Goal: Task Accomplishment & Management: Use online tool/utility

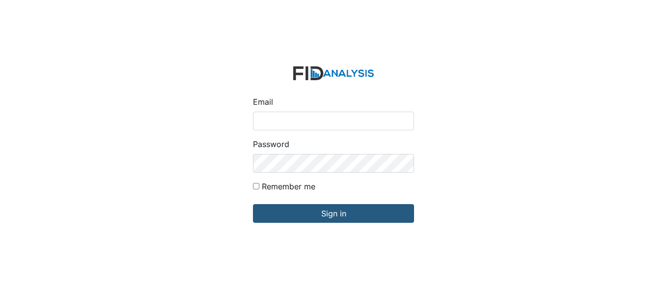
click at [280, 118] on input "Email" at bounding box center [333, 120] width 161 height 19
type input "[EMAIL_ADDRESS][DOMAIN_NAME]"
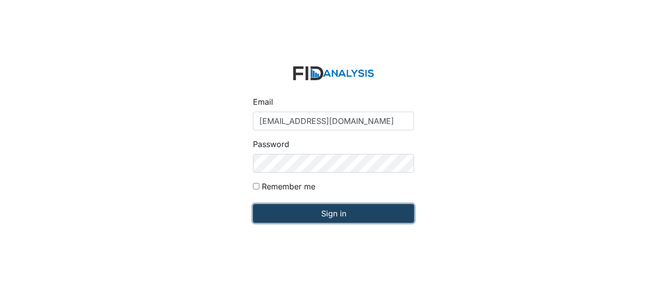
click at [331, 212] on input "Sign in" at bounding box center [333, 213] width 161 height 19
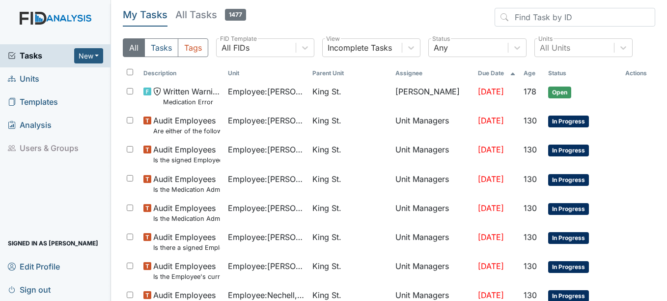
click at [31, 79] on span "Units" at bounding box center [23, 78] width 31 height 15
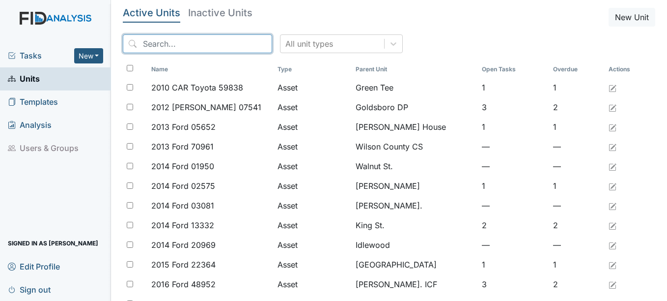
click at [191, 42] on input "search" at bounding box center [197, 43] width 149 height 19
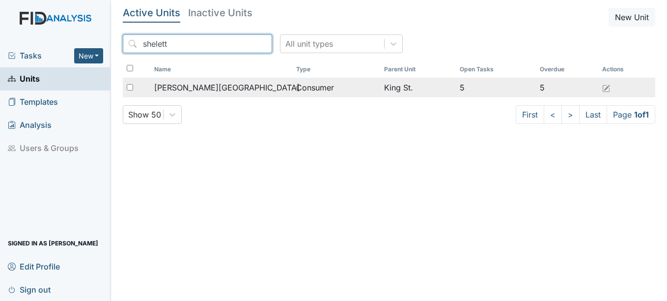
type input "shelett"
click at [213, 85] on span "[PERSON_NAME][GEOGRAPHIC_DATA]" at bounding box center [226, 88] width 145 height 12
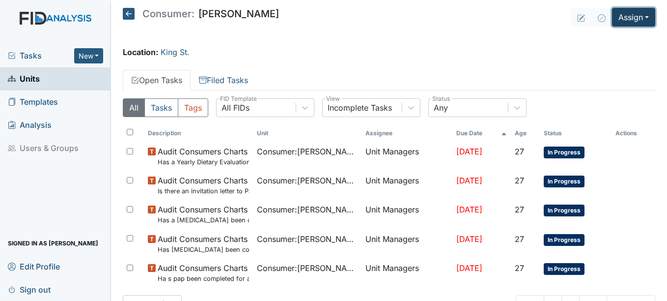
click at [639, 17] on button "Assign" at bounding box center [633, 17] width 43 height 19
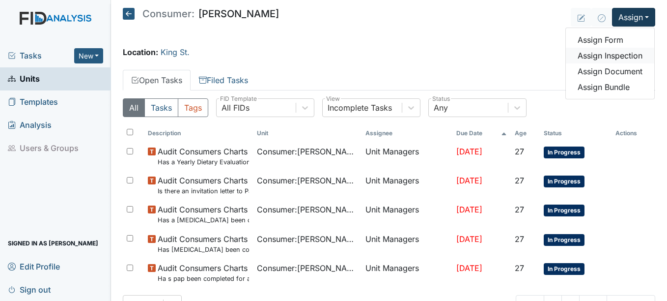
click at [614, 55] on link "Assign Inspection" at bounding box center [610, 56] width 88 height 16
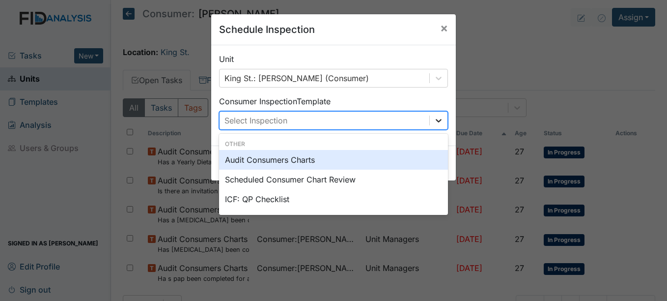
click at [436, 121] on icon at bounding box center [439, 120] width 6 height 3
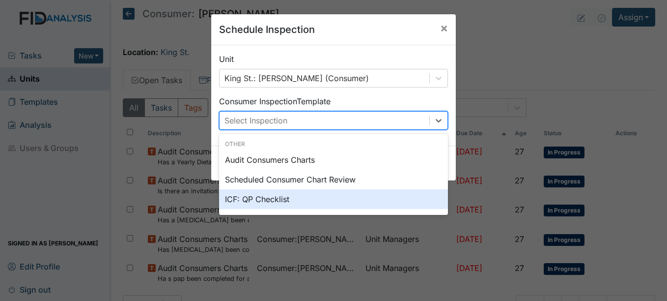
click at [274, 200] on div "ICF: QP Checklist" at bounding box center [333, 199] width 229 height 20
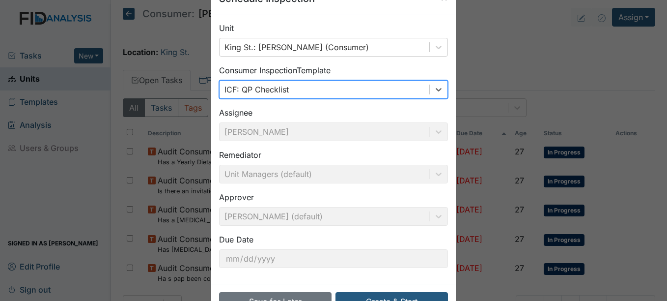
scroll to position [63, 0]
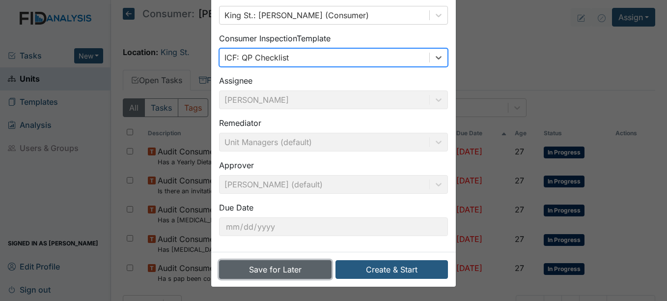
click at [288, 266] on button "Save for Later" at bounding box center [275, 269] width 112 height 19
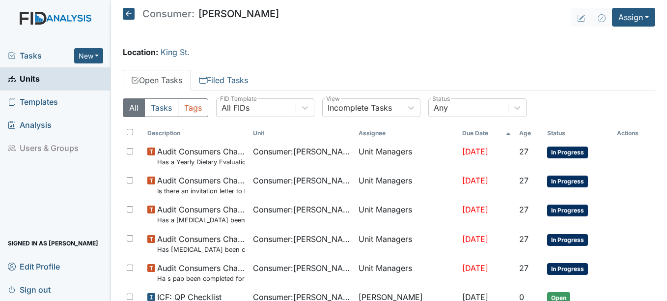
click at [38, 77] on span "Units" at bounding box center [24, 78] width 32 height 15
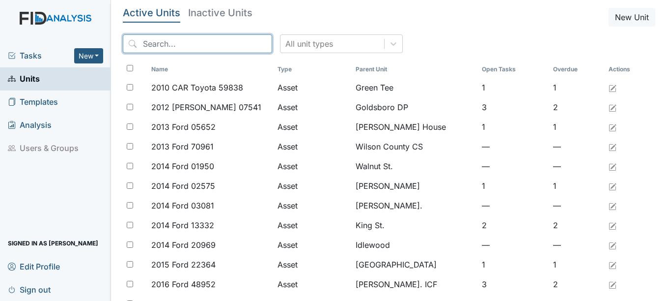
click at [173, 43] on input "search" at bounding box center [197, 43] width 149 height 19
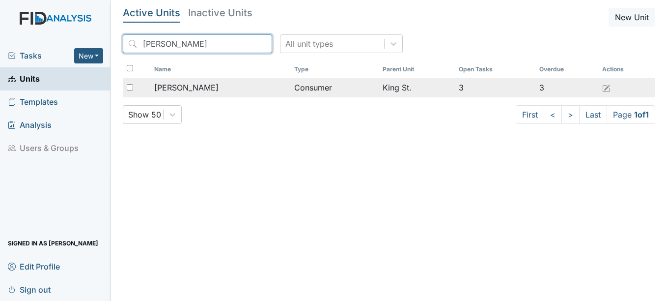
type input "neta"
click at [198, 86] on span "Dubois, Netanya" at bounding box center [186, 88] width 64 height 12
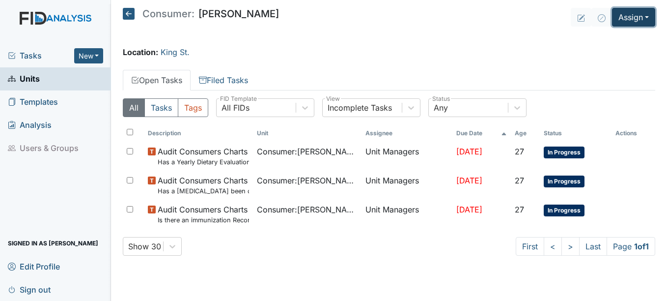
click at [648, 16] on button "Assign" at bounding box center [633, 17] width 43 height 19
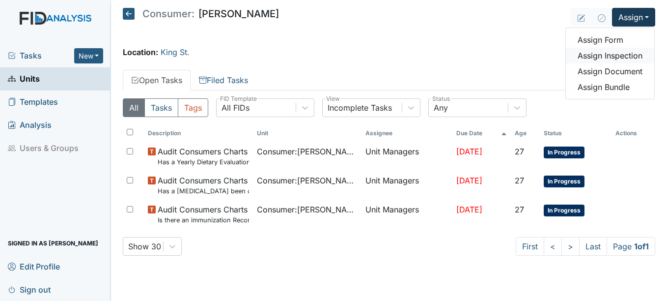
click at [611, 55] on link "Assign Inspection" at bounding box center [610, 56] width 88 height 16
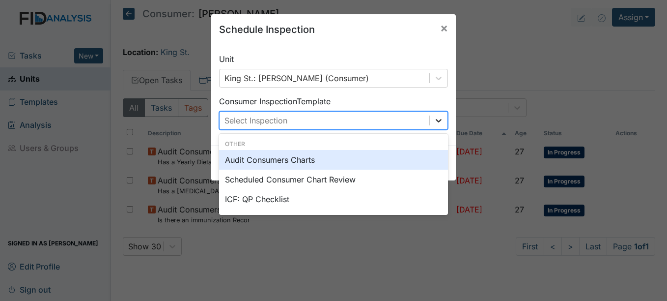
click at [434, 121] on icon at bounding box center [439, 120] width 10 height 10
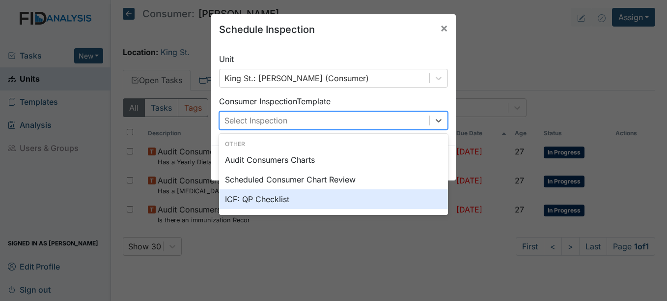
click at [276, 197] on div "ICF: QP Checklist" at bounding box center [333, 199] width 229 height 20
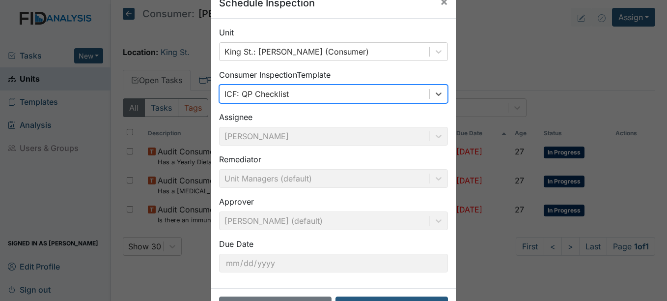
scroll to position [63, 0]
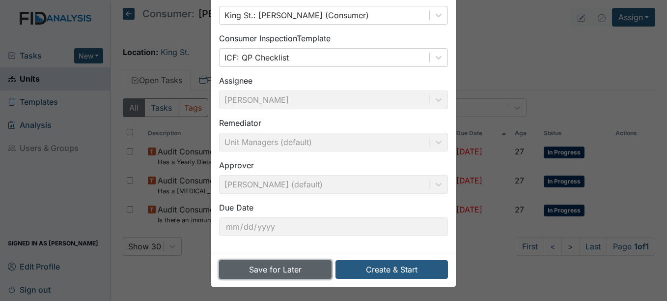
click at [285, 270] on button "Save for Later" at bounding box center [275, 269] width 112 height 19
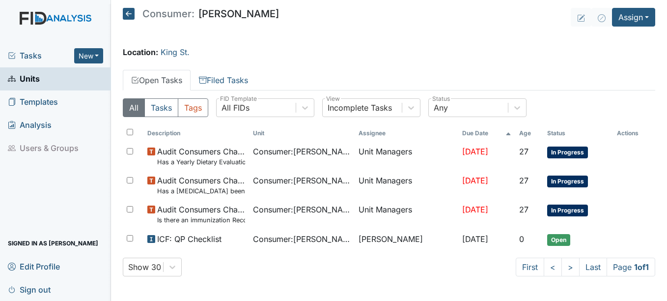
click at [27, 79] on span "Units" at bounding box center [24, 78] width 32 height 15
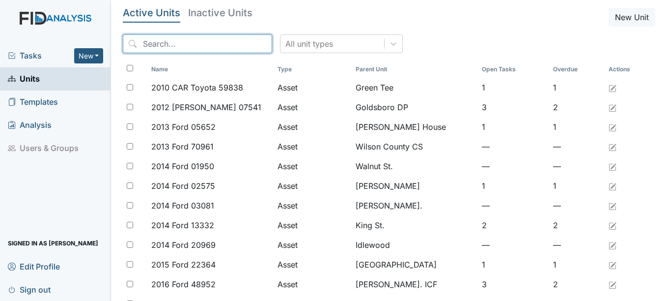
click at [189, 45] on input "search" at bounding box center [197, 43] width 149 height 19
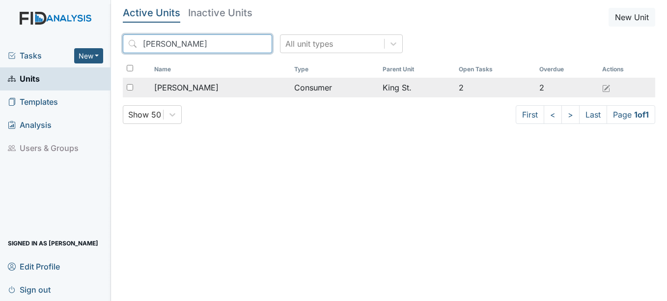
type input "katherine"
click at [185, 88] on span "[PERSON_NAME]" at bounding box center [186, 88] width 64 height 12
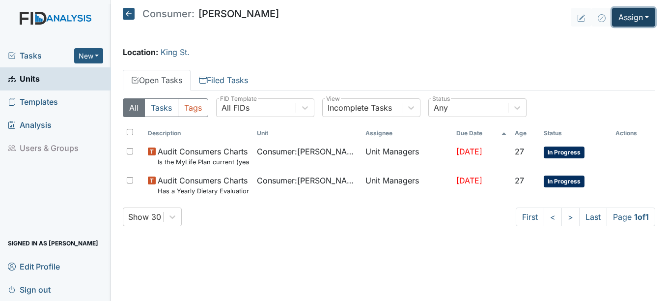
click at [649, 16] on button "Assign" at bounding box center [633, 17] width 43 height 19
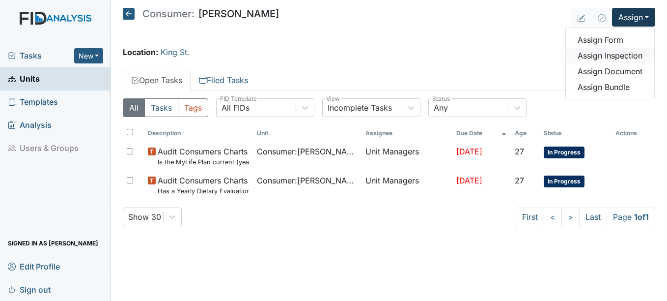
click at [605, 55] on link "Assign Inspection" at bounding box center [610, 56] width 88 height 16
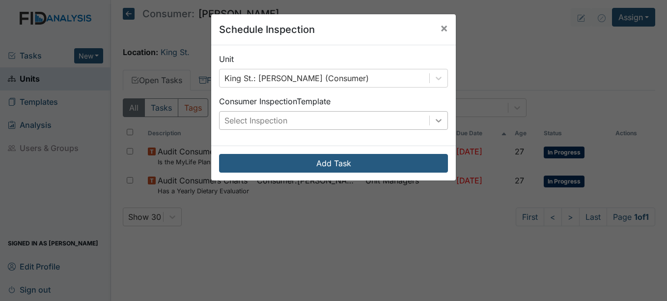
click at [434, 118] on icon at bounding box center [439, 120] width 10 height 10
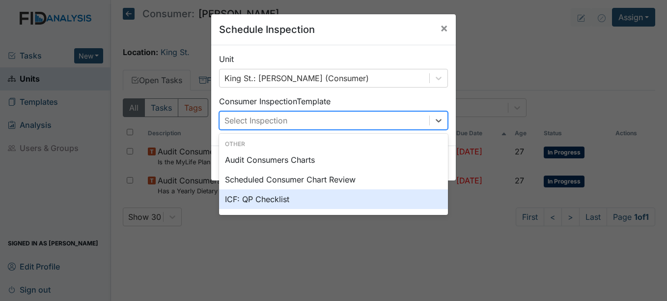
click at [261, 196] on div "ICF: QP Checklist" at bounding box center [333, 199] width 229 height 20
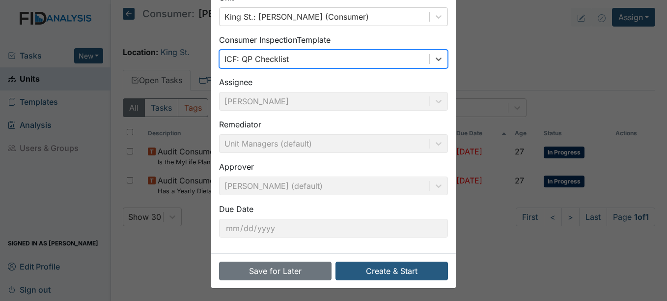
scroll to position [63, 0]
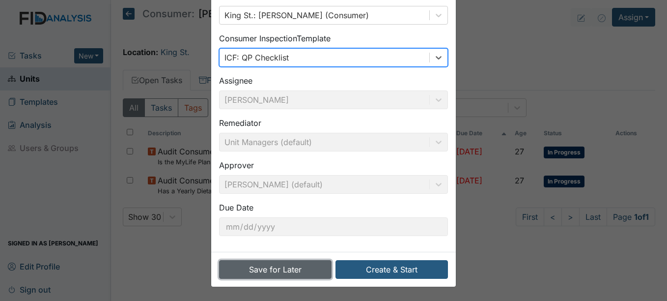
click at [279, 268] on button "Save for Later" at bounding box center [275, 269] width 112 height 19
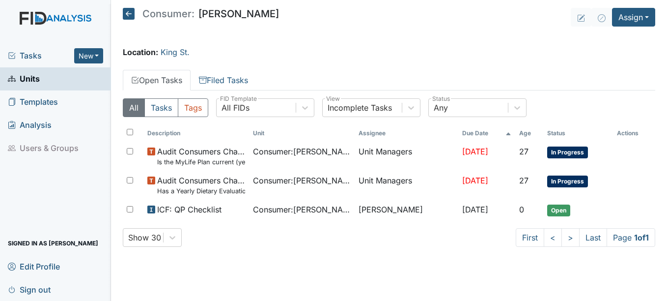
click at [34, 76] on span "Units" at bounding box center [24, 78] width 32 height 15
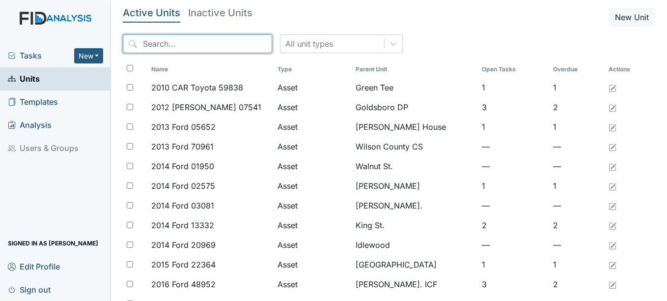
click at [183, 42] on input "search" at bounding box center [197, 43] width 149 height 19
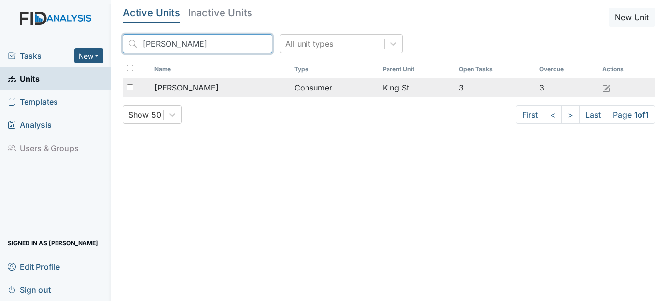
type input "cassidy"
click at [200, 85] on span "Smith, Cassidy" at bounding box center [186, 88] width 64 height 12
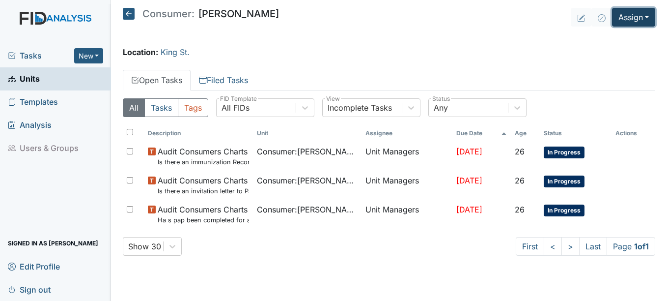
click at [647, 16] on button "Assign" at bounding box center [633, 17] width 43 height 19
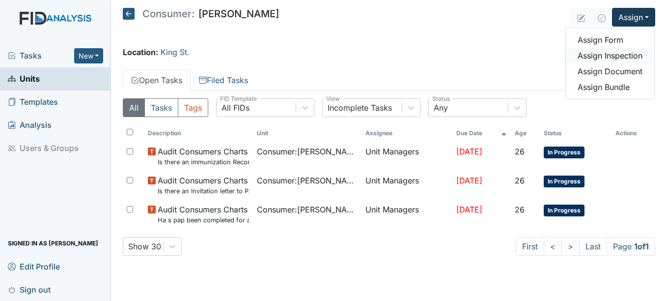
click at [610, 55] on link "Assign Inspection" at bounding box center [610, 56] width 88 height 16
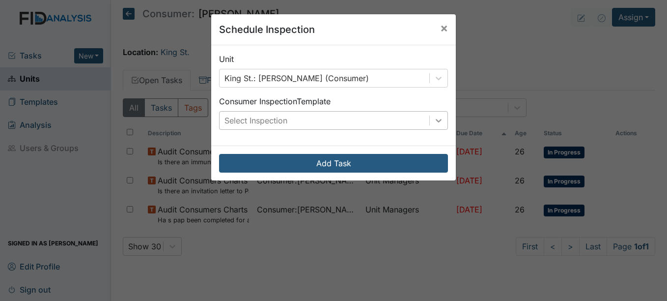
click at [434, 119] on icon at bounding box center [439, 120] width 10 height 10
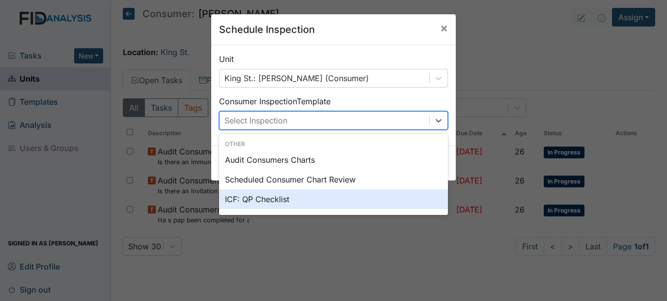
click at [245, 195] on div "ICF: QP Checklist" at bounding box center [333, 199] width 229 height 20
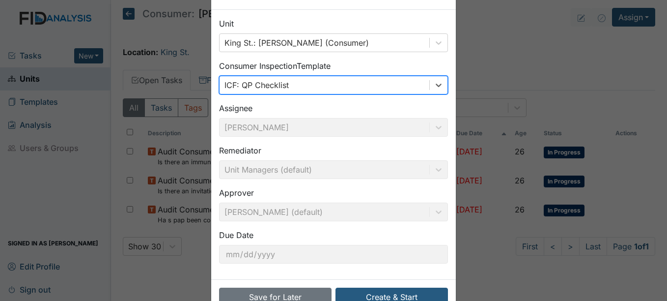
scroll to position [63, 0]
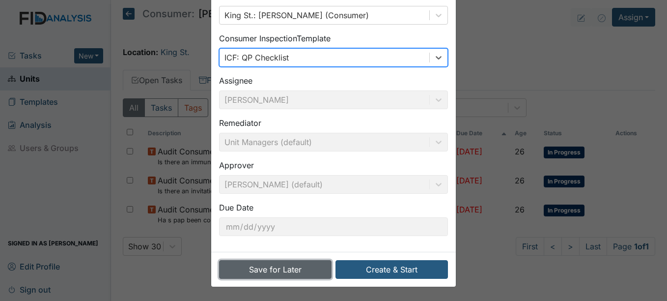
click at [286, 268] on button "Save for Later" at bounding box center [275, 269] width 112 height 19
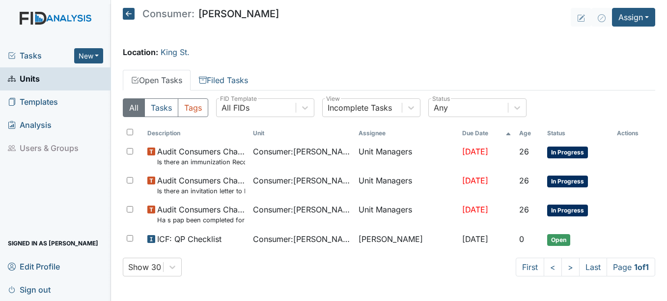
click at [31, 77] on span "Units" at bounding box center [24, 78] width 32 height 15
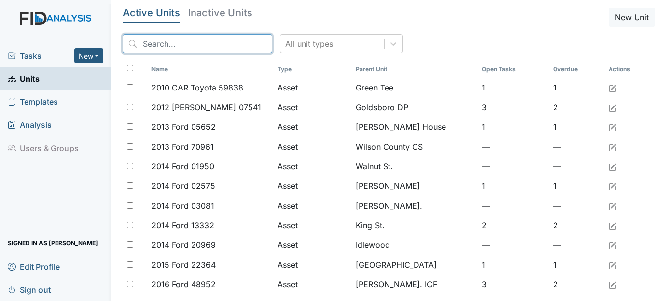
click at [159, 42] on input "search" at bounding box center [197, 43] width 149 height 19
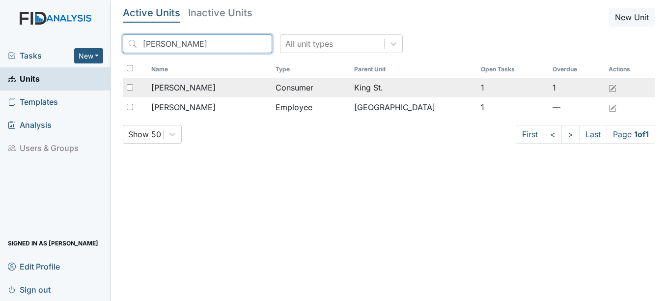
type input "judy"
click at [198, 85] on span "Pearson, Judy" at bounding box center [183, 88] width 64 height 12
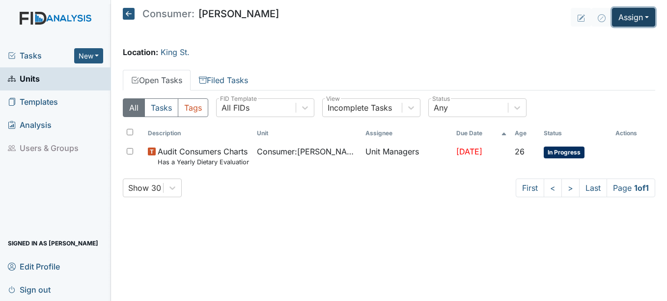
click at [646, 16] on button "Assign" at bounding box center [633, 17] width 43 height 19
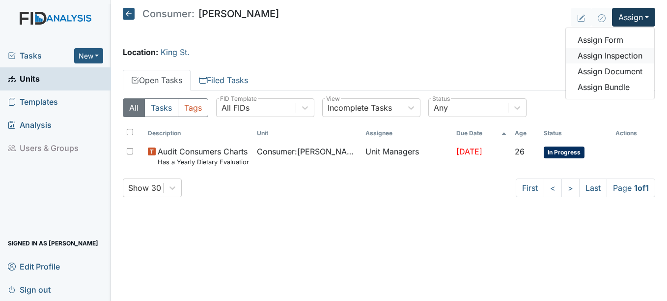
click at [621, 53] on link "Assign Inspection" at bounding box center [610, 56] width 88 height 16
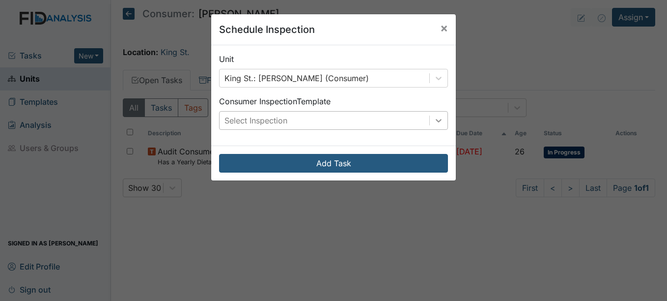
click at [436, 122] on icon at bounding box center [439, 120] width 10 height 10
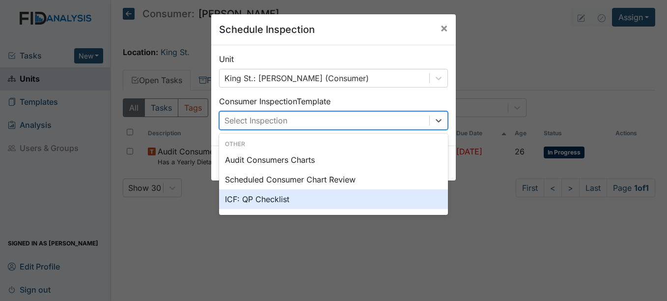
click at [268, 197] on div "ICF: QP Checklist" at bounding box center [333, 199] width 229 height 20
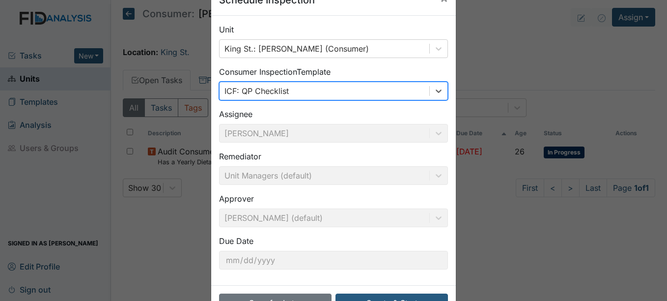
scroll to position [63, 0]
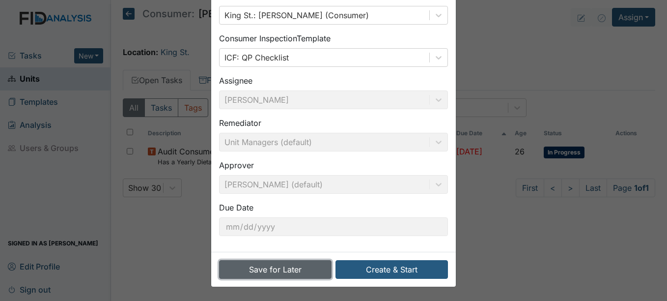
click at [281, 268] on button "Save for Later" at bounding box center [275, 269] width 112 height 19
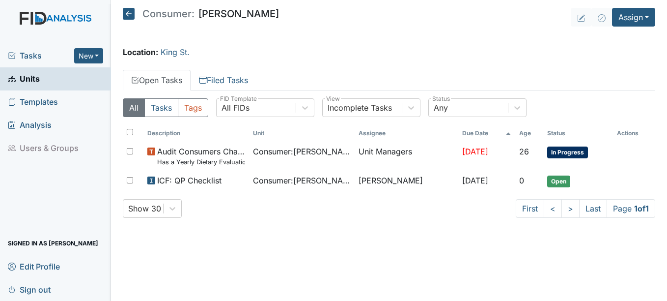
click at [29, 78] on span "Units" at bounding box center [24, 78] width 32 height 15
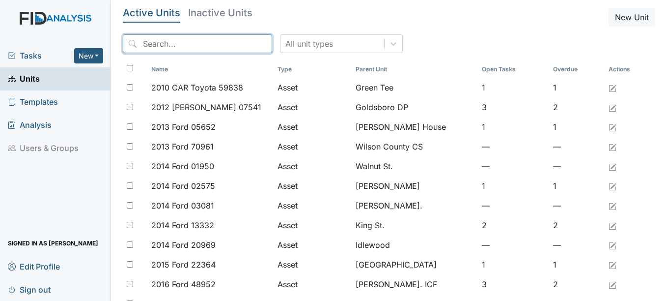
click at [165, 42] on input "search" at bounding box center [197, 43] width 149 height 19
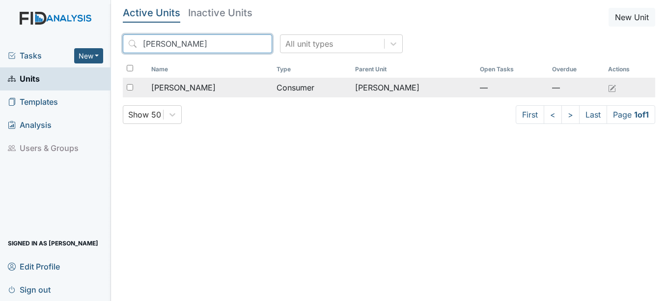
type input "ronnie"
click at [197, 86] on span "[PERSON_NAME]" at bounding box center [183, 88] width 64 height 12
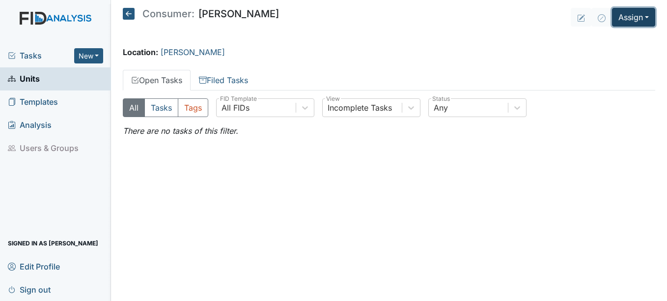
click at [646, 15] on button "Assign" at bounding box center [633, 17] width 43 height 19
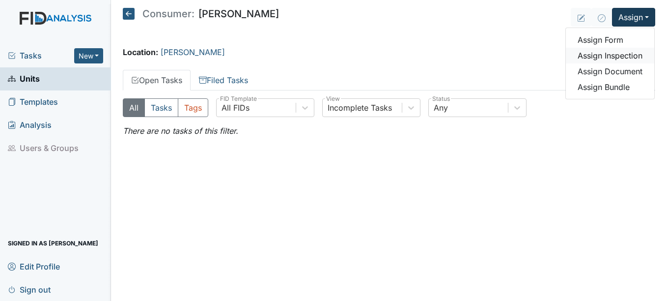
click at [617, 52] on link "Assign Inspection" at bounding box center [610, 56] width 88 height 16
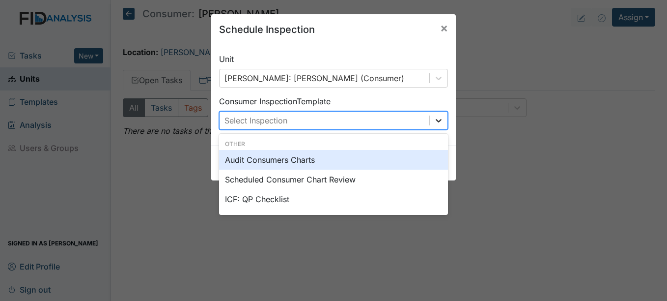
click at [436, 119] on icon at bounding box center [439, 120] width 10 height 10
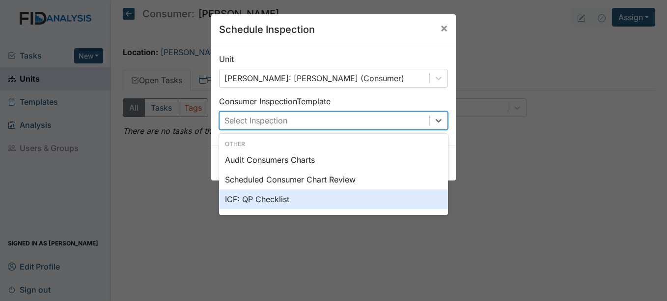
click at [269, 198] on div "ICF: QP Checklist" at bounding box center [333, 199] width 229 height 20
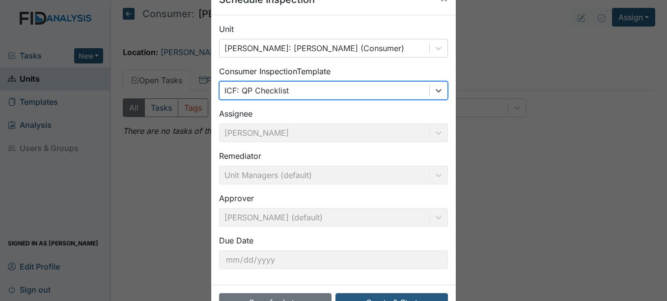
scroll to position [63, 0]
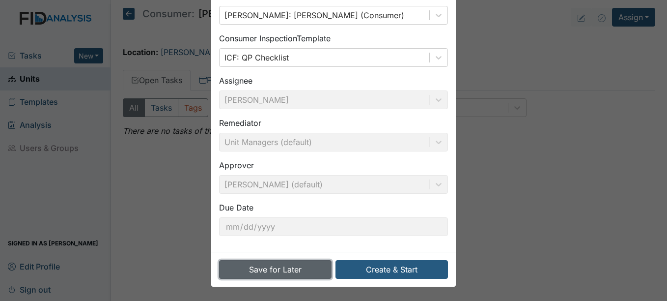
click at [291, 266] on button "Save for Later" at bounding box center [275, 269] width 112 height 19
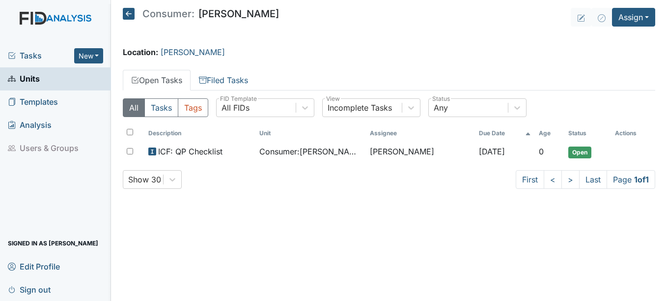
click at [32, 79] on span "Units" at bounding box center [24, 78] width 32 height 15
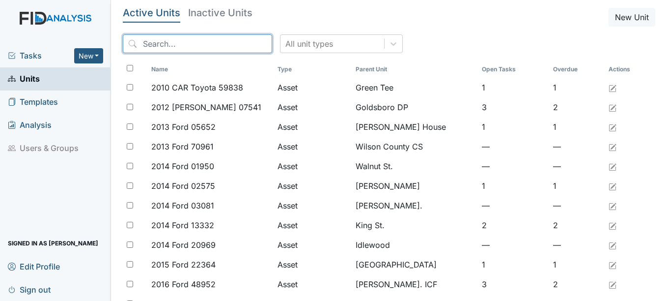
click at [174, 41] on input "search" at bounding box center [197, 43] width 149 height 19
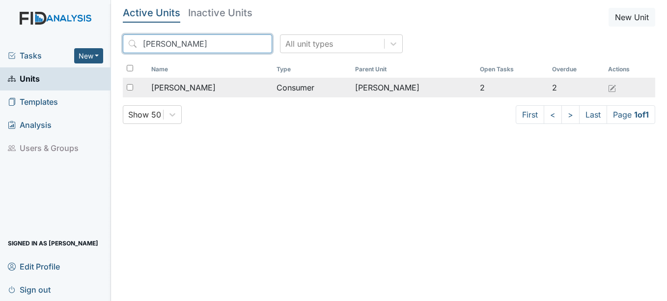
type input "[PERSON_NAME]"
click at [196, 84] on span "[PERSON_NAME]" at bounding box center [183, 88] width 64 height 12
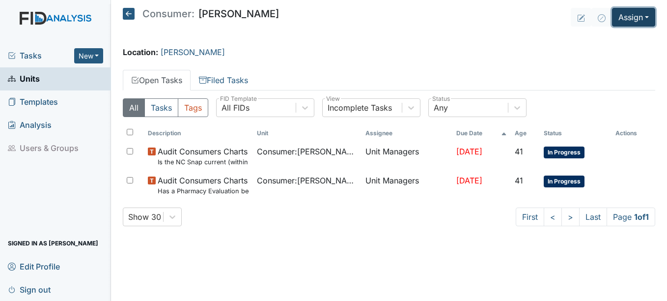
click at [646, 18] on button "Assign" at bounding box center [633, 17] width 43 height 19
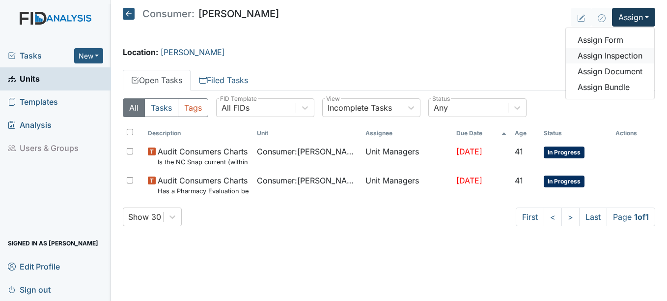
click at [612, 55] on link "Assign Inspection" at bounding box center [610, 56] width 88 height 16
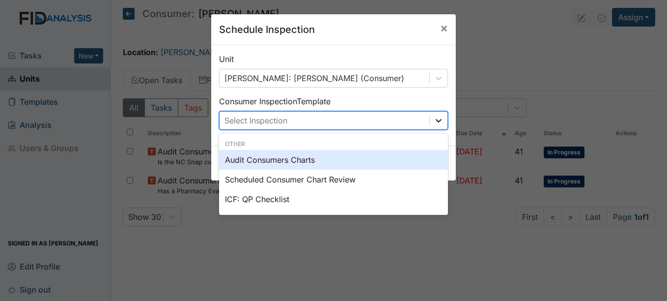
click at [434, 117] on icon at bounding box center [439, 120] width 10 height 10
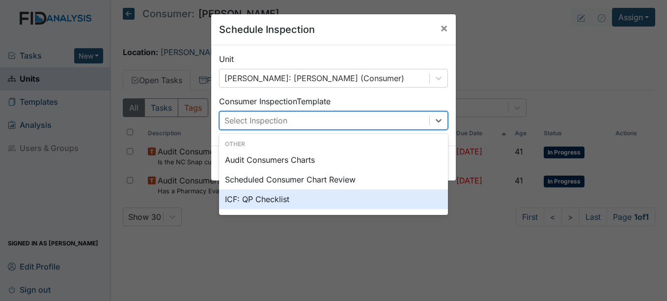
click at [277, 198] on div "ICF: QP Checklist" at bounding box center [333, 199] width 229 height 20
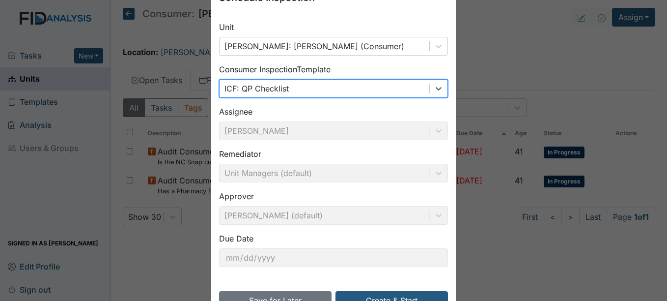
scroll to position [63, 0]
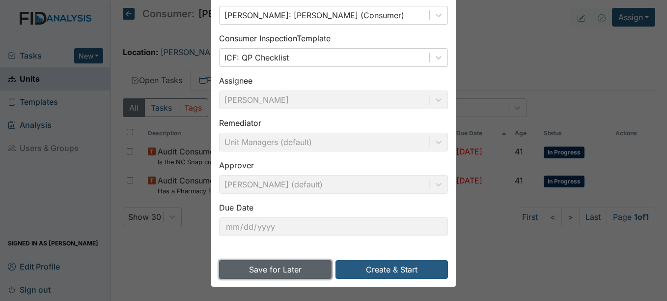
click at [295, 269] on button "Save for Later" at bounding box center [275, 269] width 112 height 19
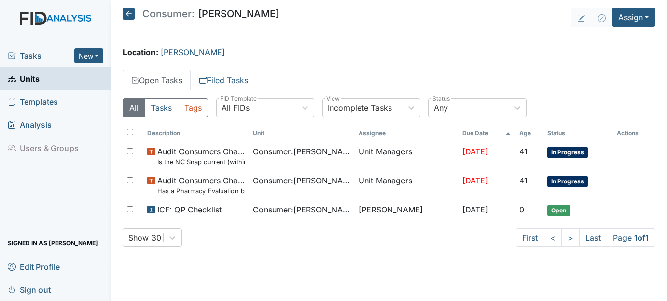
click at [30, 80] on span "Units" at bounding box center [24, 78] width 32 height 15
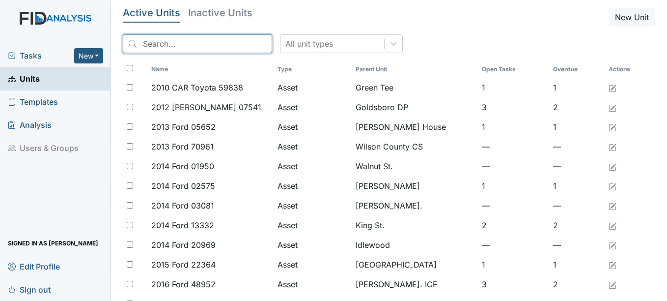
click at [200, 42] on input "search" at bounding box center [197, 43] width 149 height 19
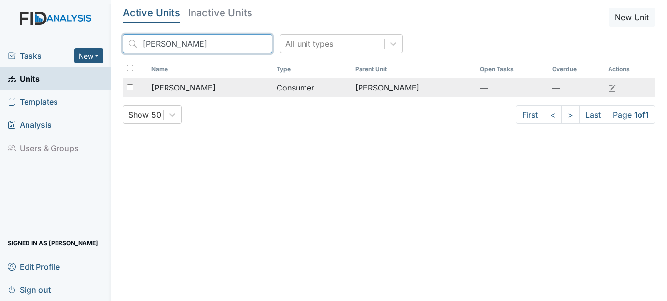
type input "[PERSON_NAME]"
click at [195, 86] on span "[PERSON_NAME]" at bounding box center [183, 88] width 64 height 12
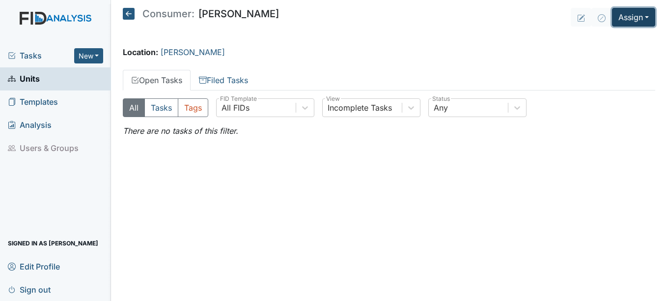
click at [648, 15] on button "Assign" at bounding box center [633, 17] width 43 height 19
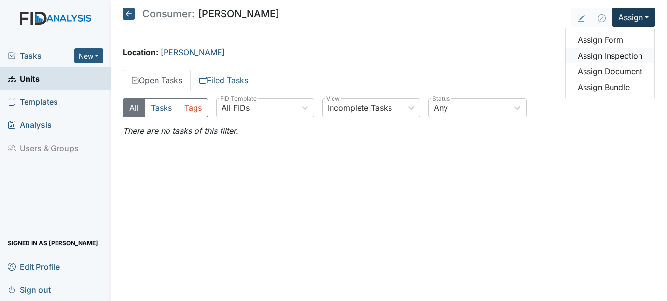
click at [611, 55] on link "Assign Inspection" at bounding box center [610, 56] width 88 height 16
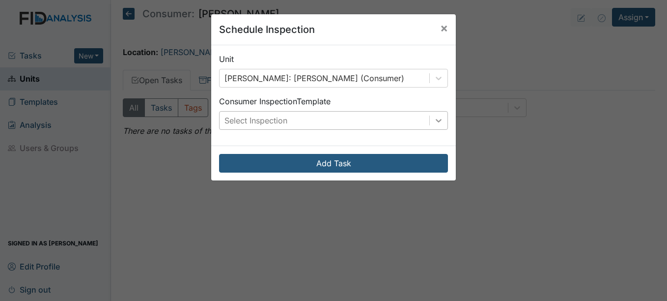
click at [434, 120] on icon at bounding box center [439, 120] width 10 height 10
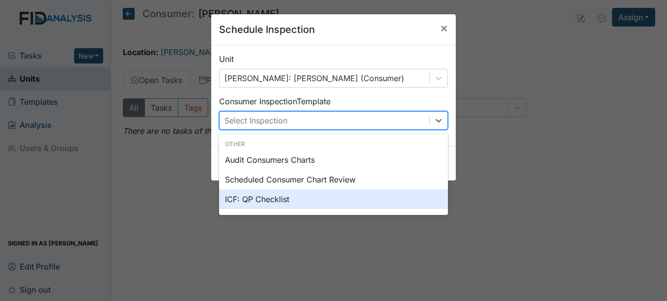
click at [272, 197] on div "ICF: QP Checklist" at bounding box center [333, 199] width 229 height 20
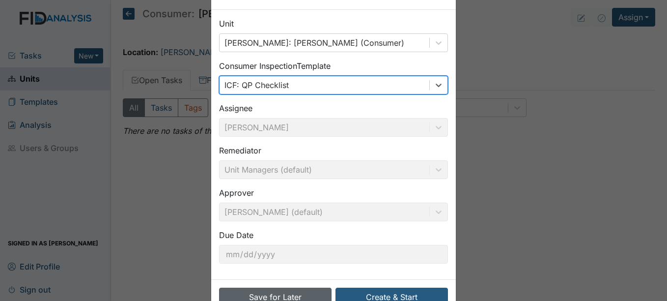
scroll to position [63, 0]
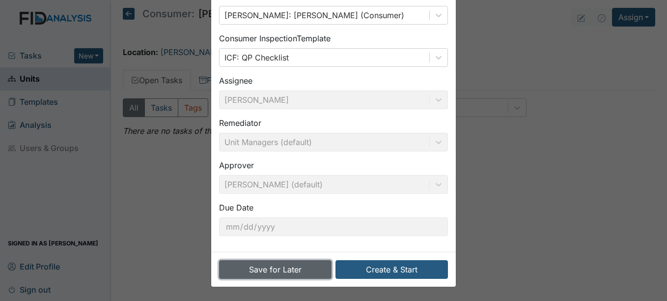
click at [282, 266] on button "Save for Later" at bounding box center [275, 269] width 112 height 19
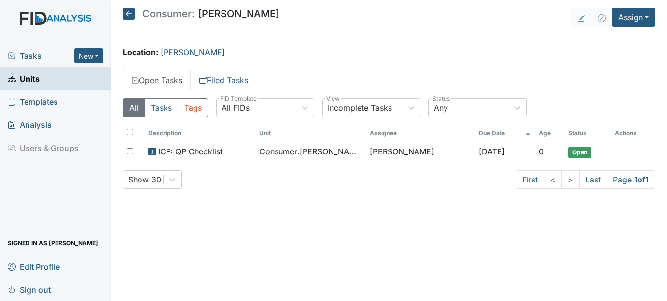
click at [34, 80] on span "Units" at bounding box center [24, 78] width 32 height 15
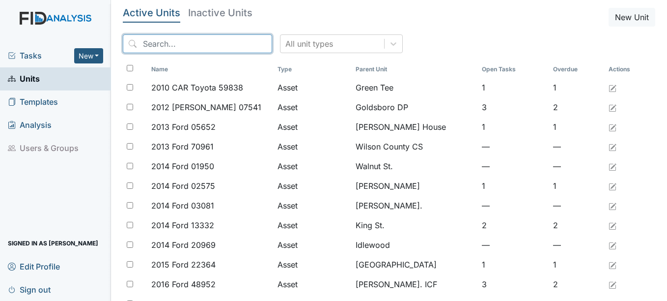
click at [190, 43] on input "search" at bounding box center [197, 43] width 149 height 19
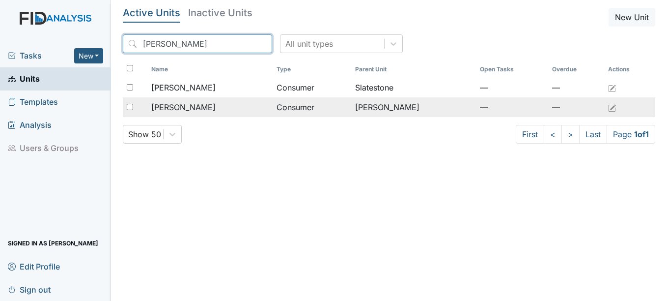
type input "David"
click at [198, 106] on span "[PERSON_NAME]" at bounding box center [183, 107] width 64 height 12
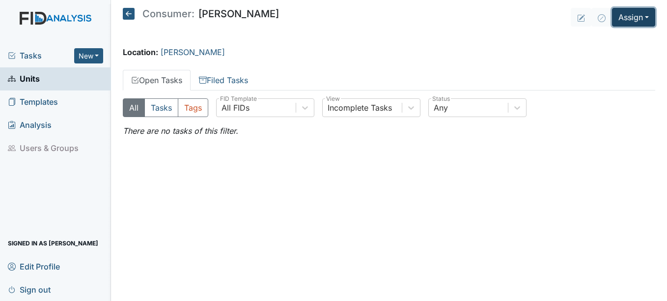
click at [647, 18] on button "Assign" at bounding box center [633, 17] width 43 height 19
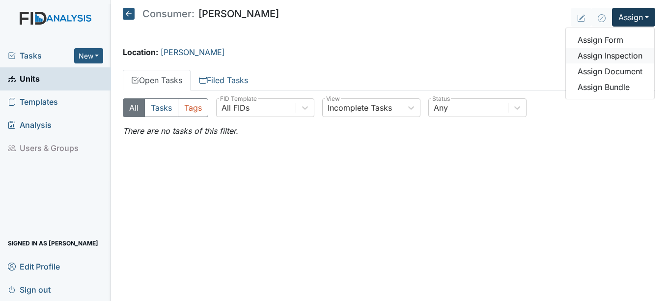
click at [617, 52] on link "Assign Inspection" at bounding box center [610, 56] width 88 height 16
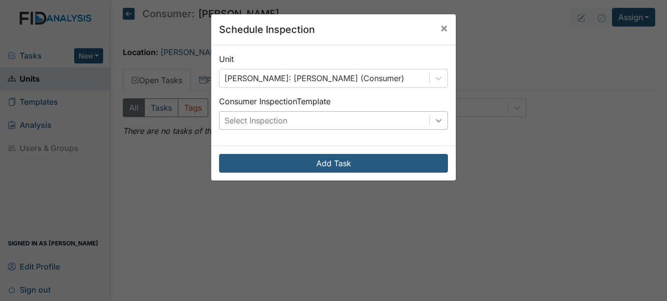
click at [436, 120] on icon at bounding box center [439, 120] width 6 height 3
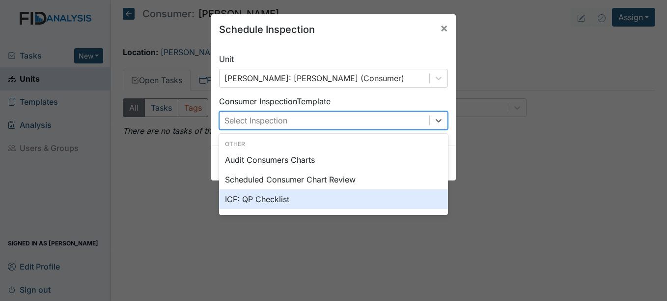
click at [276, 200] on div "ICF: QP Checklist" at bounding box center [333, 199] width 229 height 20
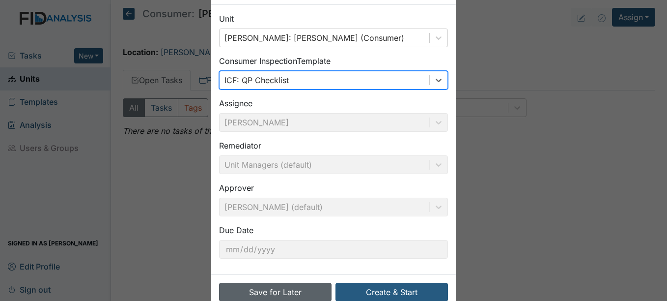
scroll to position [63, 0]
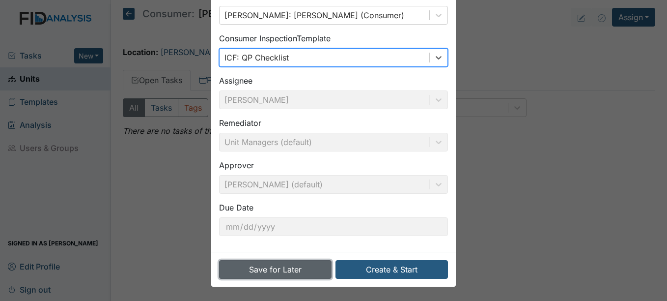
click at [292, 269] on button "Save for Later" at bounding box center [275, 269] width 112 height 19
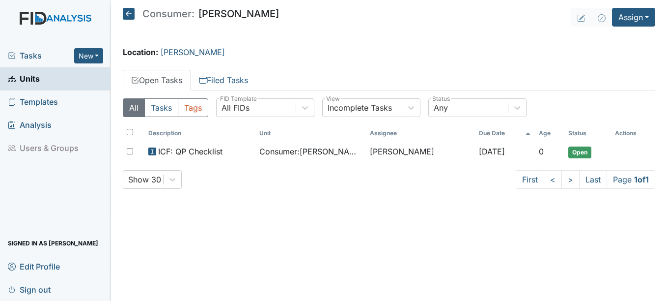
click at [32, 78] on span "Units" at bounding box center [24, 78] width 32 height 15
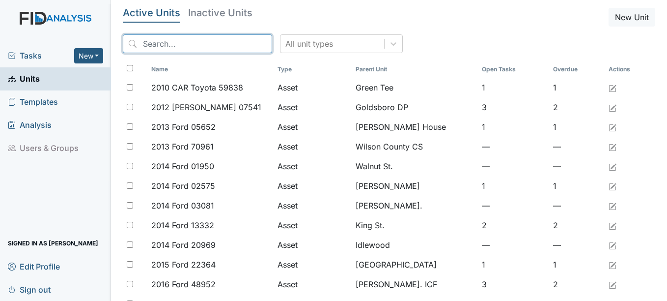
click at [162, 45] on input "search" at bounding box center [197, 43] width 149 height 19
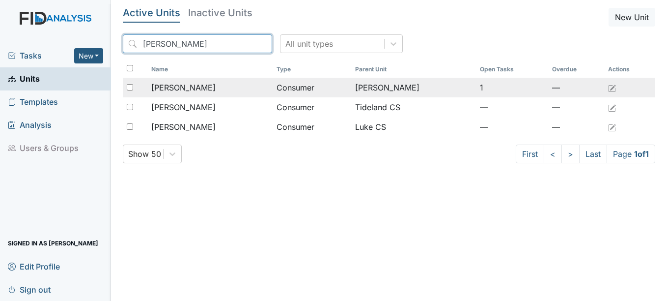
type input "larry"
click at [197, 86] on span "Bryant, Larry" at bounding box center [183, 88] width 64 height 12
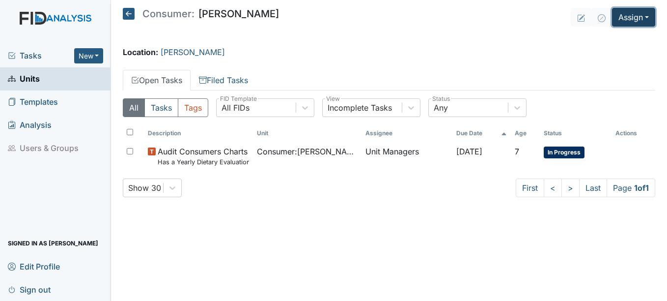
click at [648, 17] on button "Assign" at bounding box center [633, 17] width 43 height 19
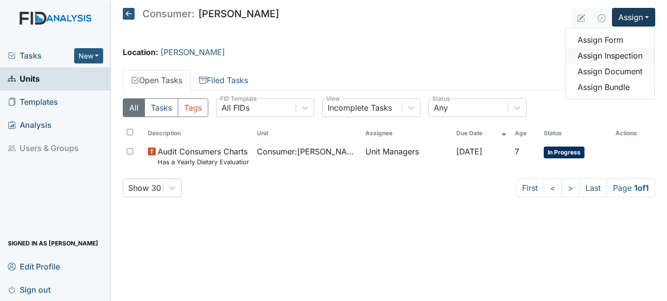
click at [622, 54] on link "Assign Inspection" at bounding box center [610, 56] width 88 height 16
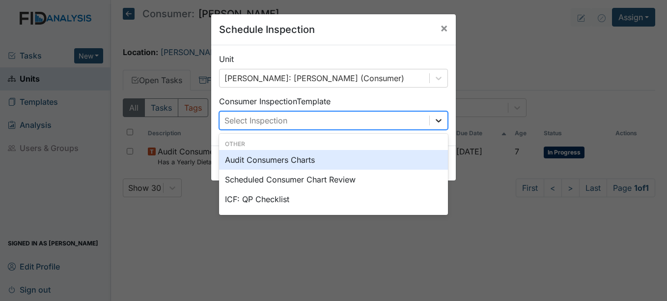
click at [436, 120] on icon at bounding box center [439, 120] width 6 height 3
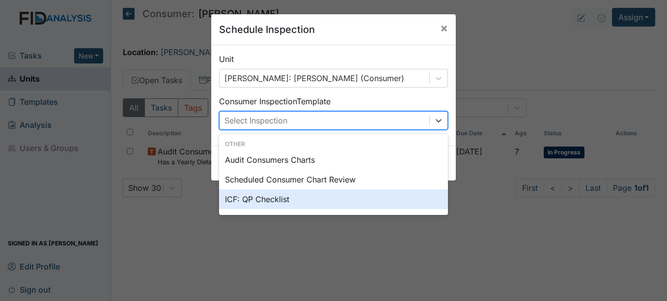
click at [268, 199] on div "ICF: QP Checklist" at bounding box center [333, 199] width 229 height 20
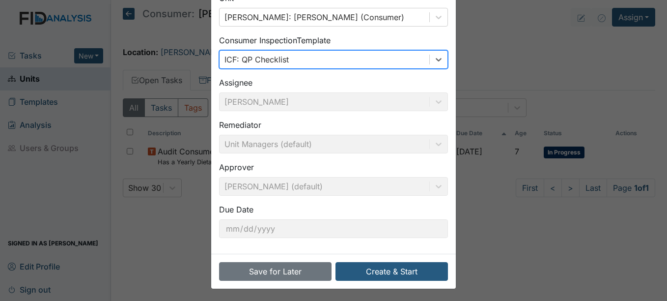
scroll to position [63, 0]
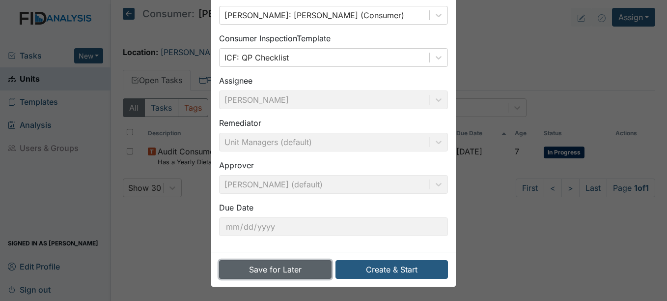
click at [269, 269] on button "Save for Later" at bounding box center [275, 269] width 112 height 19
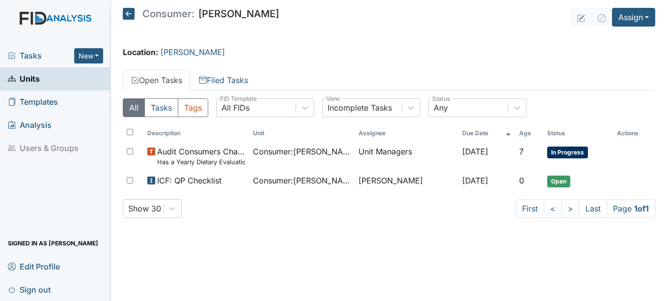
click at [26, 78] on span "Units" at bounding box center [24, 78] width 32 height 15
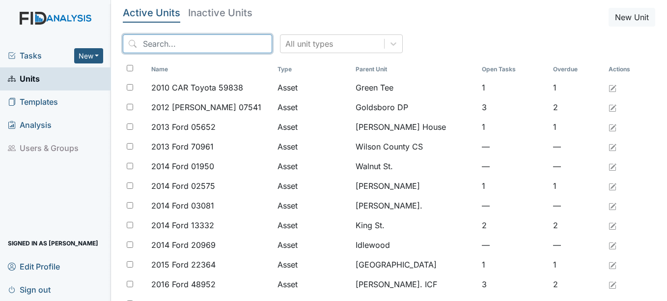
click at [187, 43] on input "search" at bounding box center [197, 43] width 149 height 19
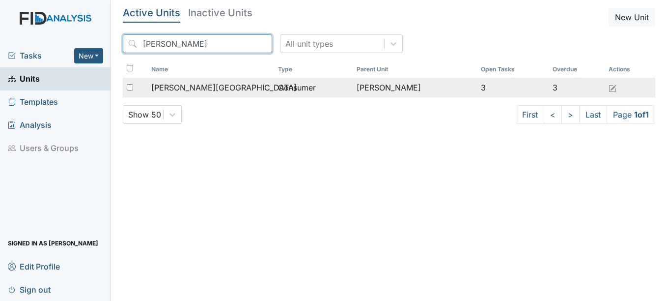
type input "tyrone"
click at [196, 88] on span "[PERSON_NAME][GEOGRAPHIC_DATA]" at bounding box center [223, 88] width 145 height 12
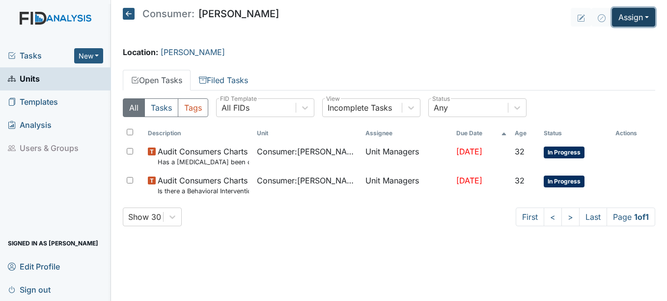
click at [647, 16] on button "Assign" at bounding box center [633, 17] width 43 height 19
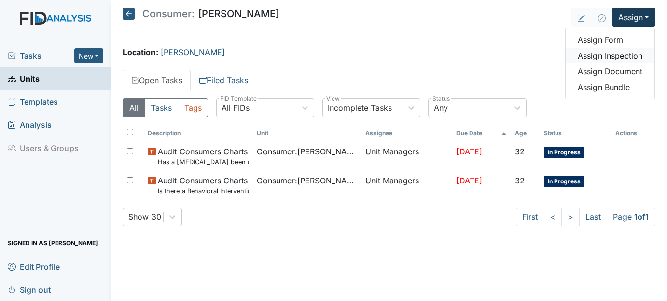
click at [620, 57] on link "Assign Inspection" at bounding box center [610, 56] width 88 height 16
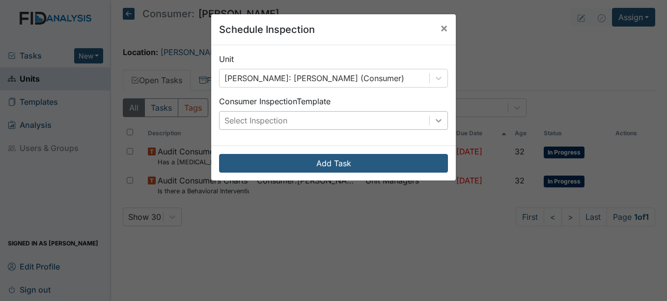
click at [436, 120] on icon at bounding box center [439, 120] width 6 height 3
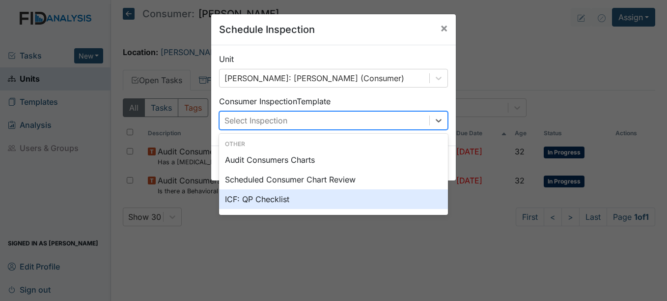
click at [265, 198] on div "ICF: QP Checklist" at bounding box center [333, 199] width 229 height 20
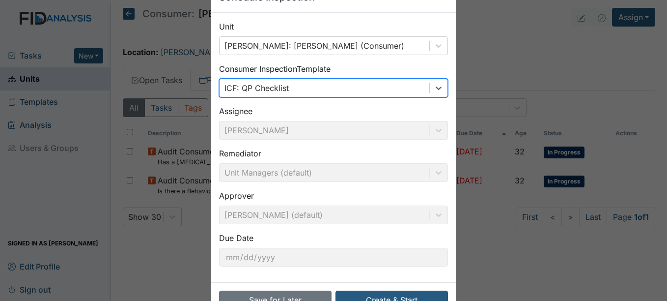
scroll to position [63, 0]
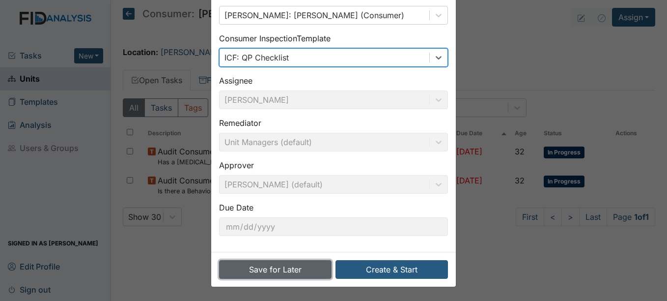
click at [279, 268] on button "Save for Later" at bounding box center [275, 269] width 112 height 19
